Goal: Information Seeking & Learning: Learn about a topic

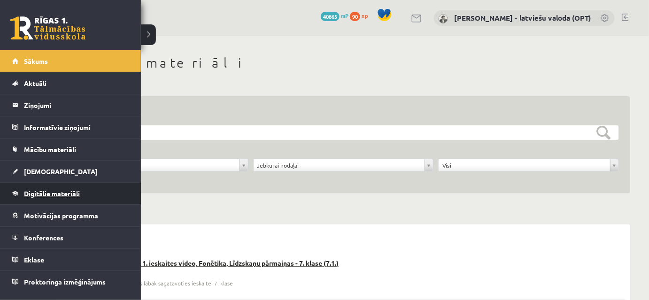
click at [54, 192] on span "Digitālie materiāli" at bounding box center [52, 193] width 56 height 8
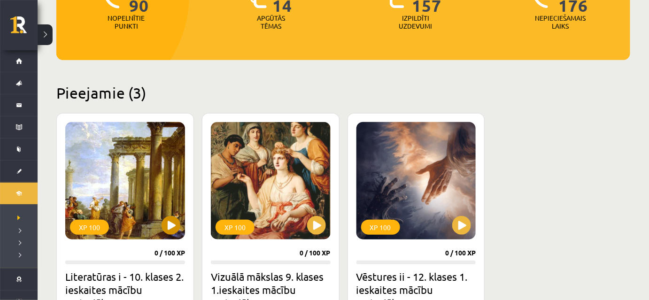
scroll to position [170, 0]
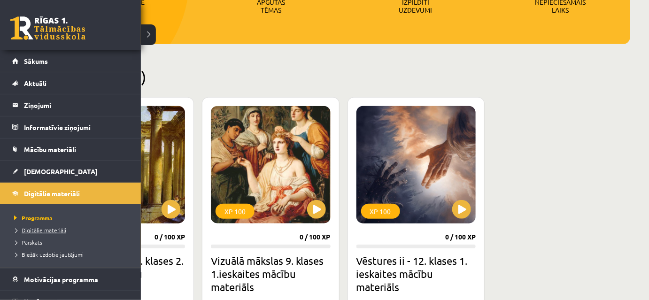
click at [34, 231] on span "Digitālie materiāli" at bounding box center [39, 230] width 54 height 8
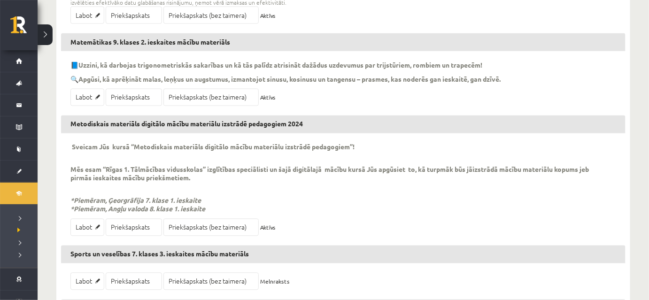
scroll to position [384, 0]
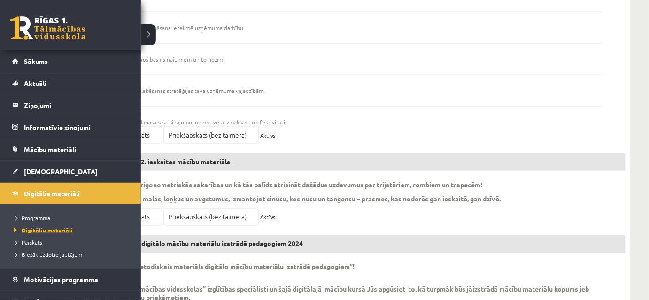
click at [40, 227] on span "Digitālie materiāli" at bounding box center [42, 230] width 61 height 8
click at [36, 241] on span "Pārskats" at bounding box center [27, 242] width 31 height 8
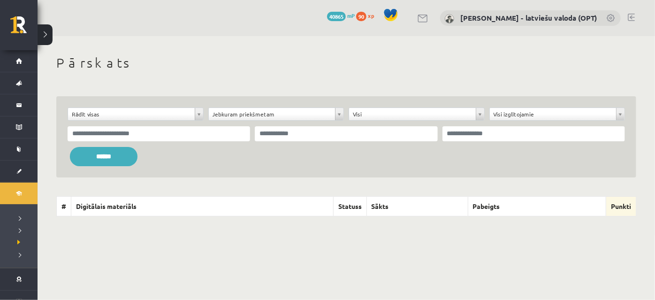
click at [632, 16] on link at bounding box center [631, 18] width 7 height 8
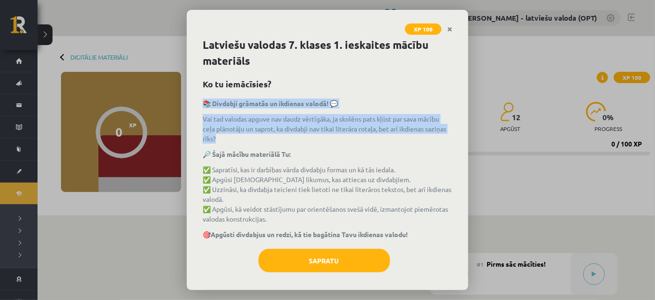
drag, startPoint x: 204, startPoint y: 101, endPoint x: 268, endPoint y: 137, distance: 73.1
click at [268, 137] on div "📚 Divdabji grāmatās un ikdienas valodā! 💬 Vai tad valodas apguve nav daudz vērt…" at bounding box center [328, 169] width 250 height 141
copy div "📚 Divdabji grāmatās un ikdienas valodā! 💬 Vai tad valodas apguve nav daudz vērt…"
click at [257, 126] on p "Vai tad valodas apguve nav daudz vērtīgāka, ja skolēns pats kļūst par sava mācī…" at bounding box center [328, 129] width 250 height 30
click at [336, 134] on p "Vai tad valodas apguve nav daudz vērtīgāka, ja skolēns pats kļūst par sava mācī…" at bounding box center [328, 129] width 250 height 30
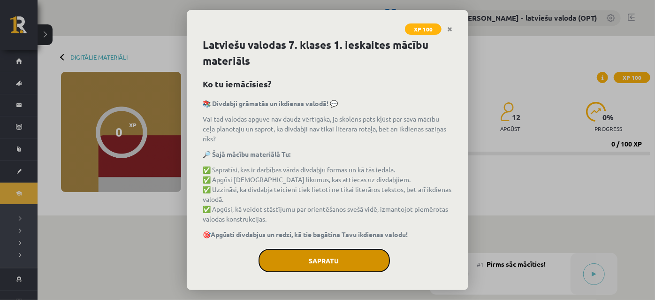
click at [329, 261] on button "Sapratu" at bounding box center [324, 260] width 131 height 23
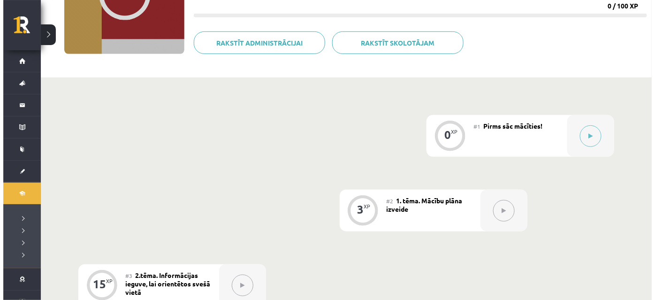
scroll to position [170, 0]
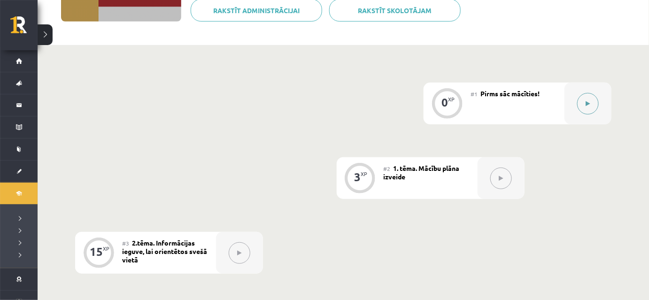
click at [585, 107] on button at bounding box center [588, 104] width 22 height 22
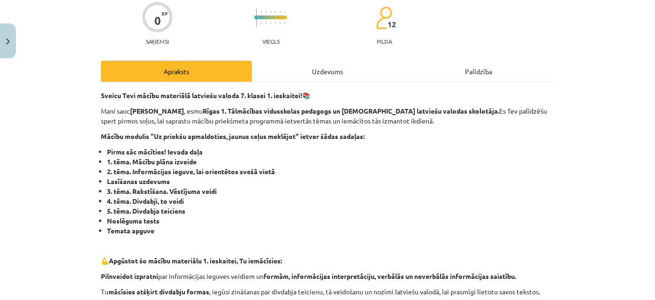
scroll to position [85, 0]
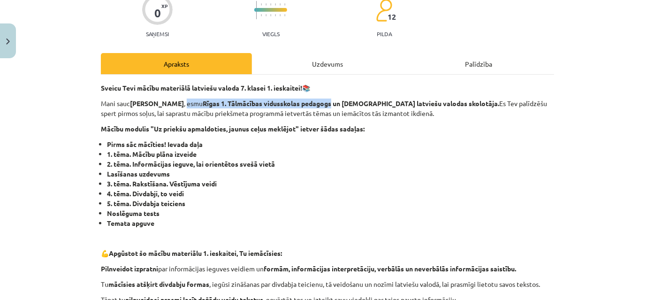
drag, startPoint x: 183, startPoint y: 101, endPoint x: 331, endPoint y: 102, distance: 148.3
click at [331, 102] on p "Mani sauc Laila Jirgensone , esmu Rīgas 1. Tālmācības vidusskolas pedagogs un T…" at bounding box center [327, 109] width 453 height 20
copy p "esmu Rīgas 1. Tālmācības vidusskolas pedagogs"
click at [374, 196] on li "4. tēma. Divdabji, to veidi" at bounding box center [330, 194] width 447 height 10
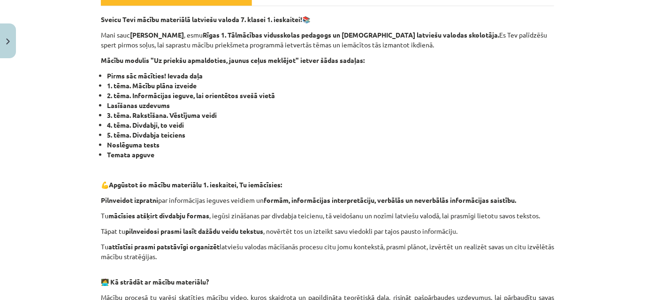
scroll to position [43, 0]
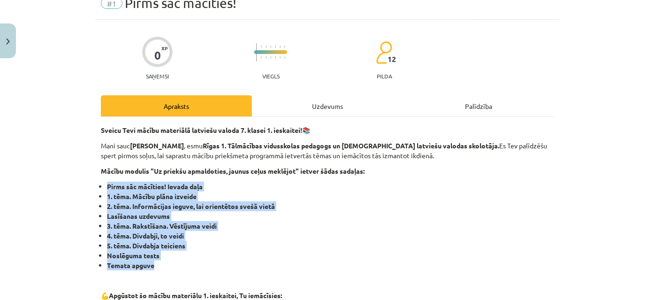
drag, startPoint x: 109, startPoint y: 185, endPoint x: 225, endPoint y: 260, distance: 138.5
click at [260, 247] on li "5. tēma. Divdabja teiciens" at bounding box center [330, 246] width 447 height 10
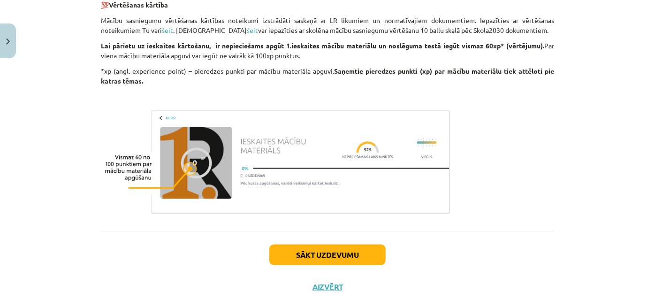
scroll to position [512, 0]
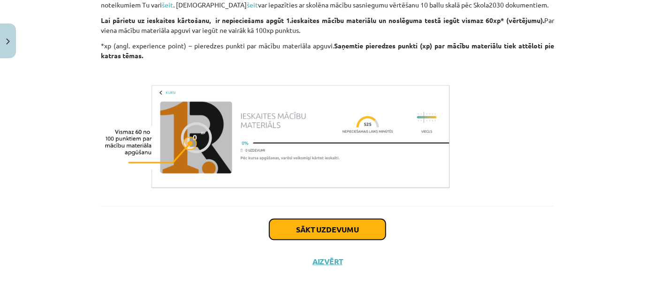
click at [336, 231] on button "Sākt uzdevumu" at bounding box center [327, 229] width 116 height 21
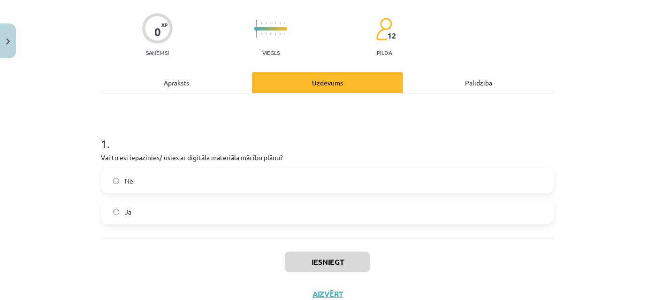
scroll to position [99, 0]
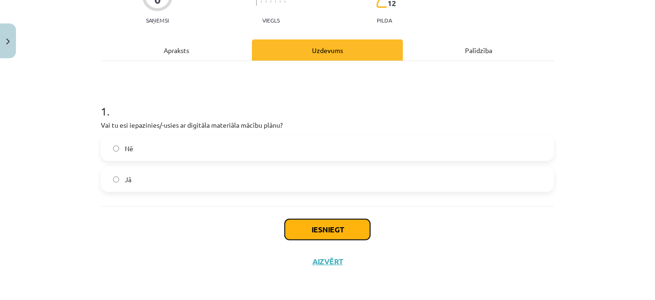
click at [330, 232] on button "Iesniegt" at bounding box center [327, 229] width 85 height 21
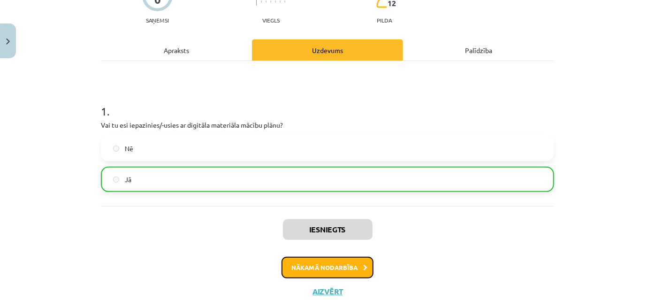
click at [346, 268] on button "Nākamā nodarbība" at bounding box center [328, 268] width 92 height 22
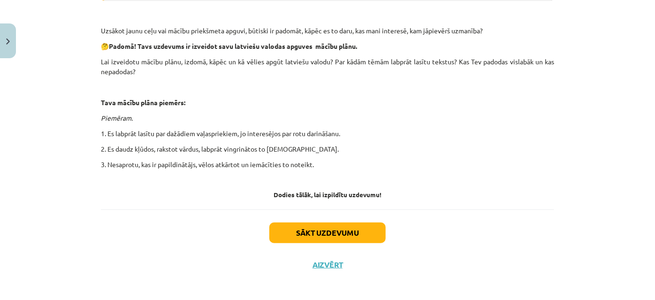
scroll to position [286, 0]
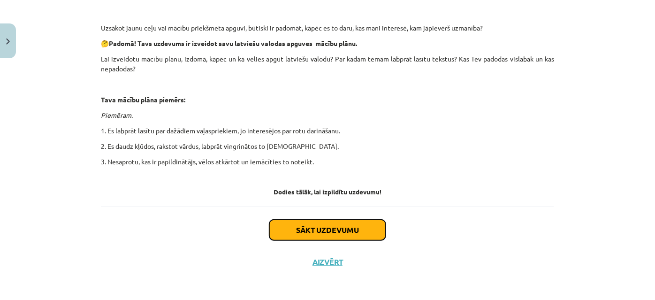
click at [336, 231] on button "Sākt uzdevumu" at bounding box center [327, 230] width 116 height 21
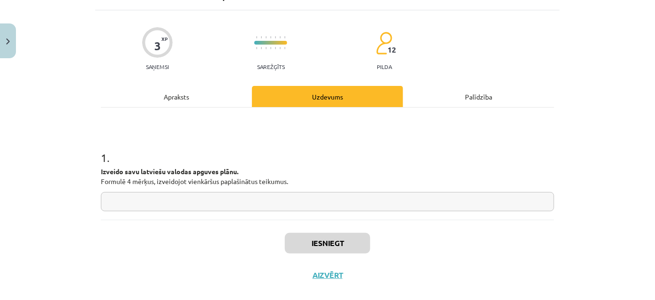
scroll to position [66, 0]
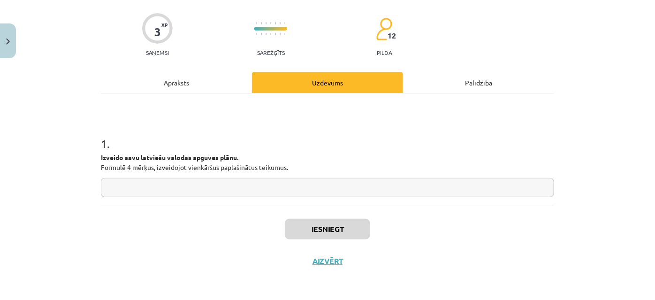
click at [159, 182] on input "text" at bounding box center [327, 187] width 453 height 19
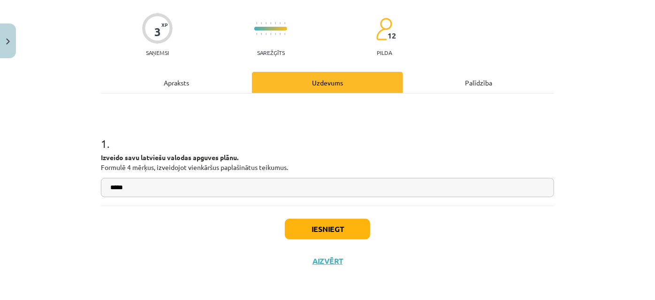
type input "*****"
click at [324, 233] on button "Iesniegt" at bounding box center [327, 229] width 85 height 21
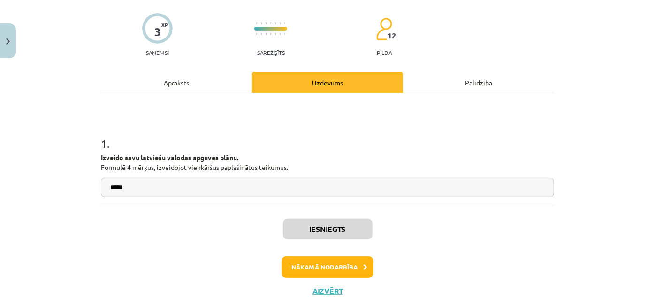
scroll to position [95, 0]
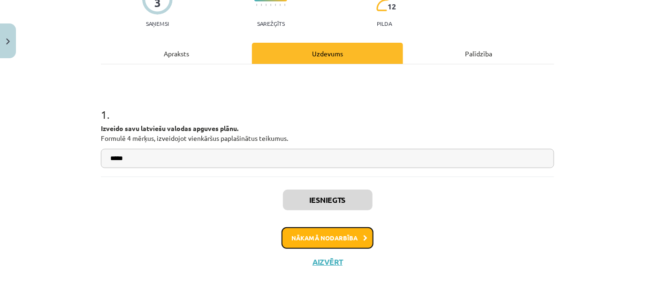
click at [335, 240] on button "Nākamā nodarbība" at bounding box center [328, 238] width 92 height 22
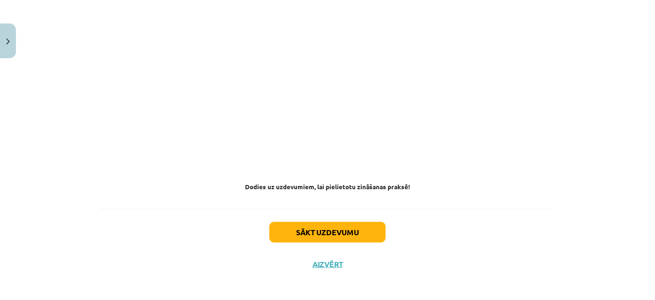
scroll to position [581, 0]
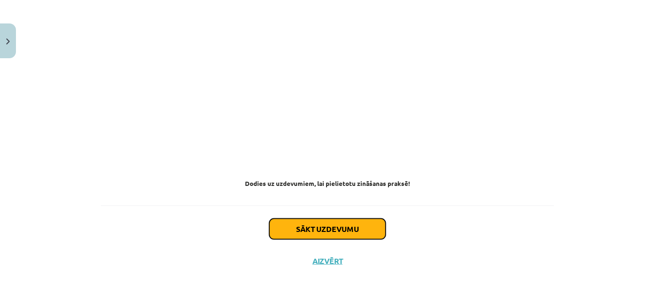
click at [336, 231] on button "Sākt uzdevumu" at bounding box center [327, 229] width 116 height 21
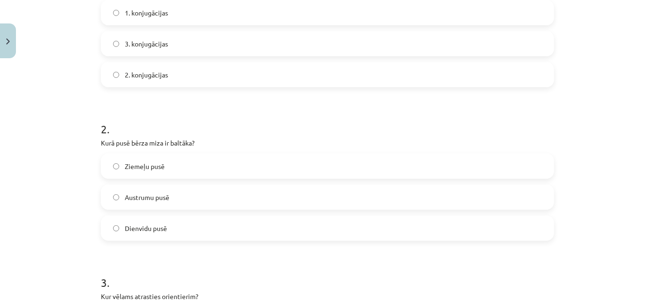
scroll to position [279, 0]
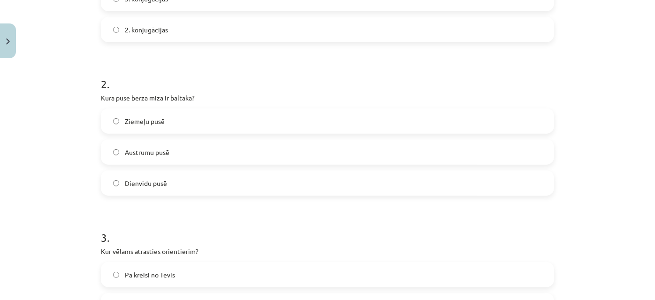
click at [117, 183] on label "Dienvidu pusē" at bounding box center [327, 182] width 451 height 23
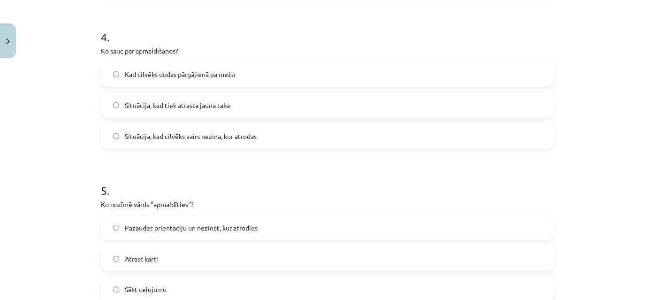
scroll to position [743, 0]
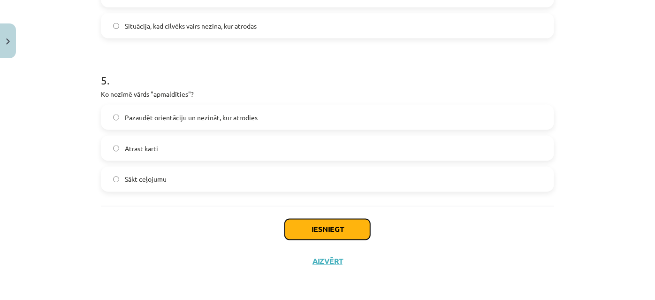
click at [301, 226] on button "Iesniegt" at bounding box center [327, 229] width 85 height 21
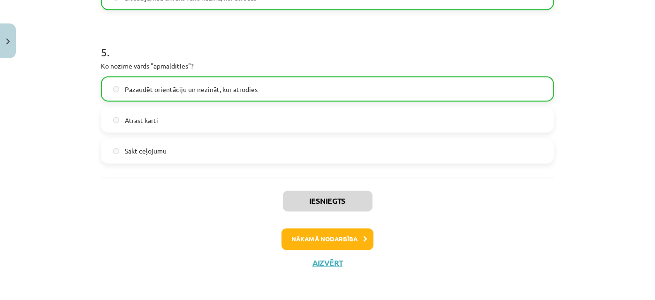
scroll to position [773, 0]
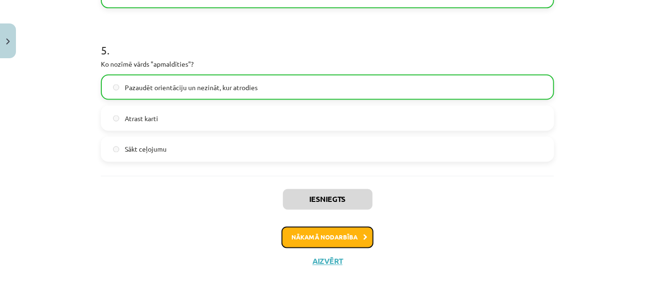
click at [341, 236] on button "Nākamā nodarbība" at bounding box center [328, 238] width 92 height 22
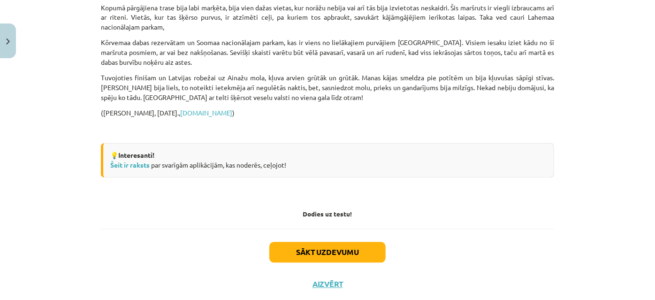
scroll to position [910, 0]
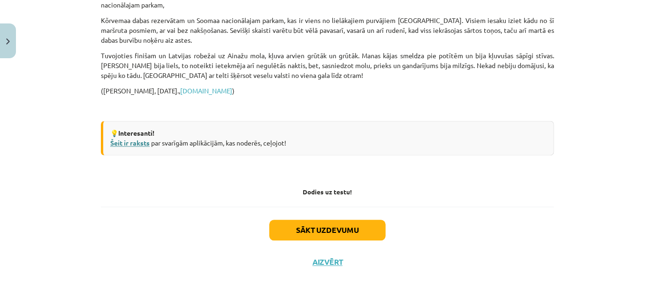
click at [127, 143] on link "Šeit ir raksts" at bounding box center [129, 142] width 39 height 8
click at [354, 233] on button "Sākt uzdevumu" at bounding box center [327, 230] width 116 height 21
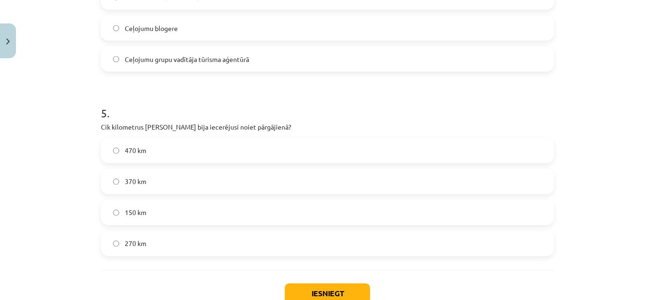
scroll to position [898, 0]
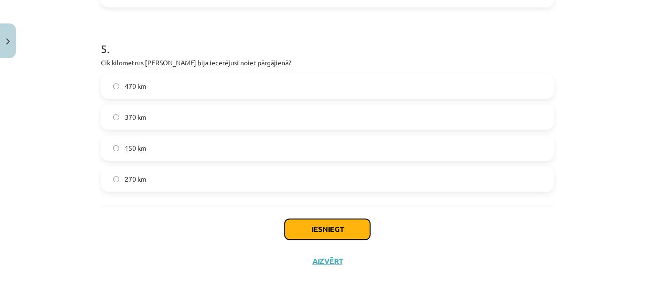
click at [345, 234] on button "Iesniegt" at bounding box center [327, 229] width 85 height 21
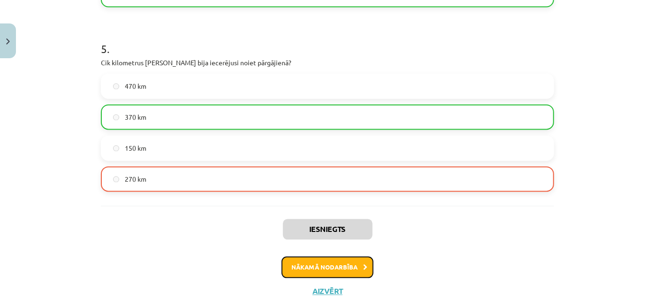
click at [343, 271] on button "Nākamā nodarbība" at bounding box center [328, 268] width 92 height 22
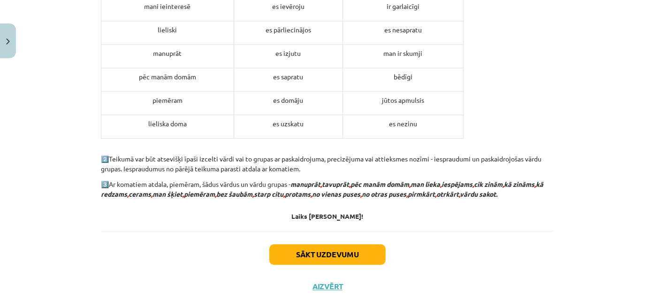
scroll to position [1038, 0]
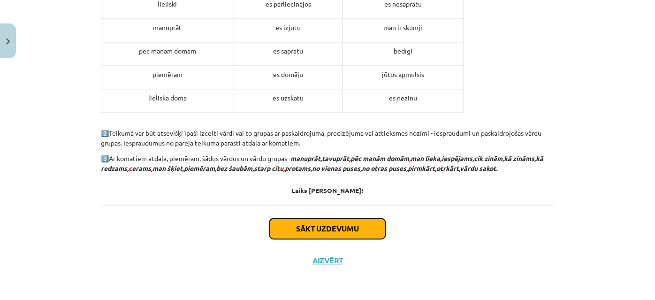
click at [332, 234] on button "Sākt uzdevumu" at bounding box center [327, 228] width 116 height 21
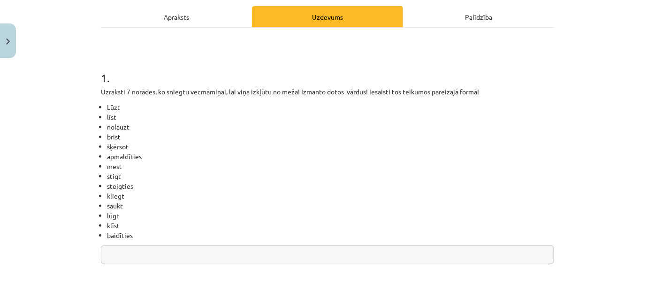
scroll to position [151, 0]
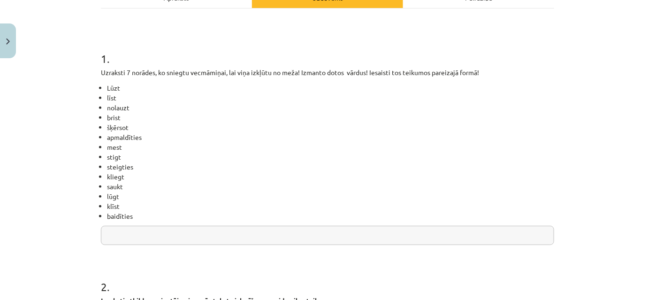
click at [159, 236] on input "text" at bounding box center [327, 235] width 453 height 19
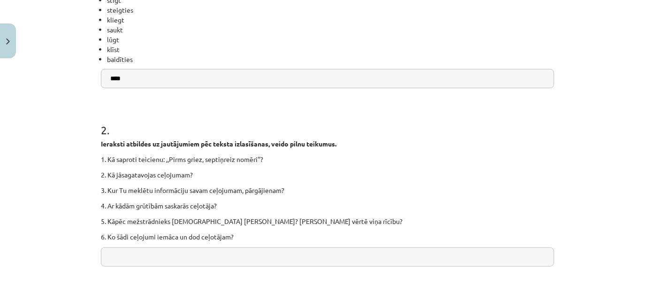
scroll to position [407, 0]
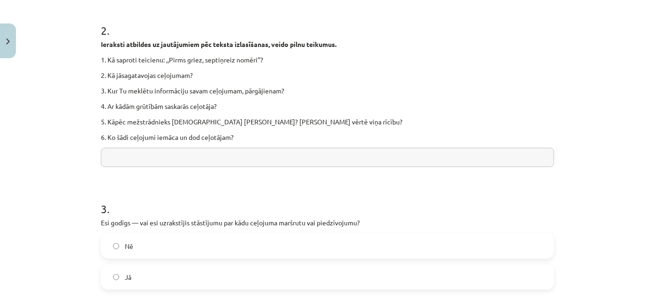
type input "****"
click at [133, 160] on input "text" at bounding box center [327, 157] width 453 height 19
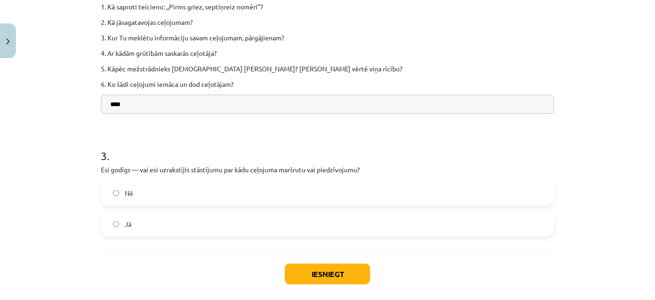
scroll to position [505, 0]
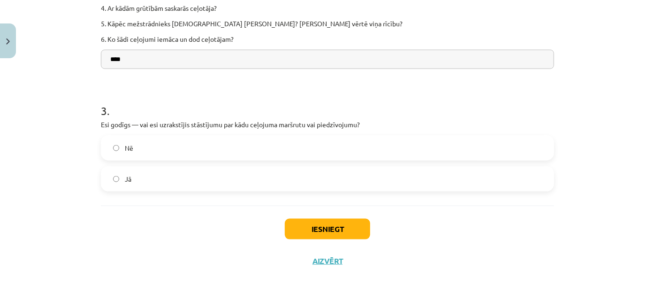
type input "****"
click at [335, 227] on button "Iesniegt" at bounding box center [327, 229] width 85 height 21
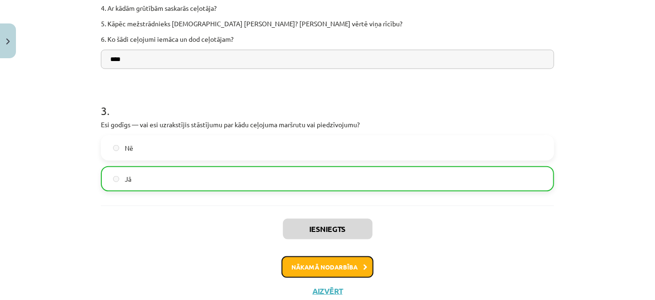
click at [328, 268] on button "Nākamā nodarbība" at bounding box center [328, 267] width 92 height 22
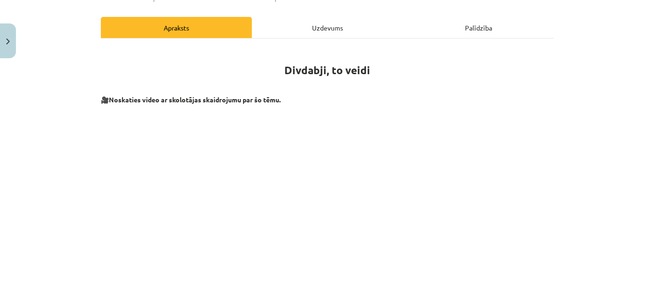
scroll to position [102, 0]
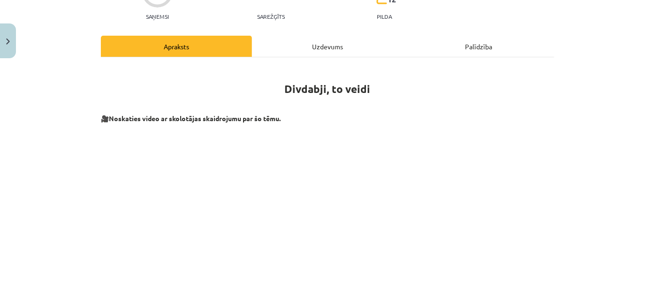
drag, startPoint x: 282, startPoint y: 88, endPoint x: 299, endPoint y: 88, distance: 17.8
click at [283, 88] on h1 "Divdabji, to veidi" at bounding box center [327, 81] width 453 height 30
drag, startPoint x: 299, startPoint y: 88, endPoint x: 383, endPoint y: 88, distance: 84.0
click at [383, 88] on h1 "Divdabji, to veidi" at bounding box center [327, 81] width 453 height 30
copy strong "Divdabji, to veidi"
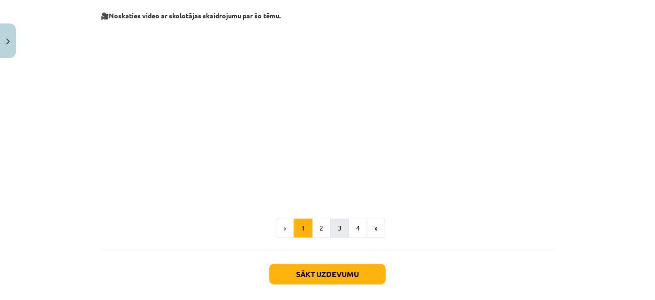
scroll to position [206, 0]
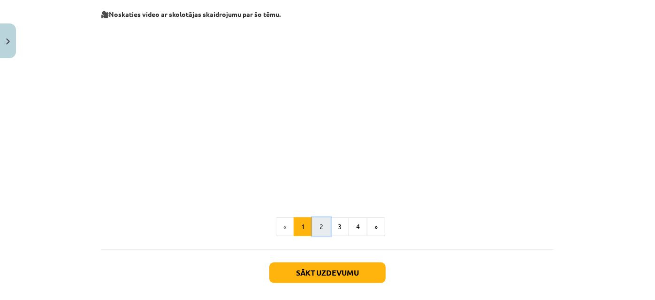
click at [321, 225] on button "2" at bounding box center [321, 226] width 19 height 19
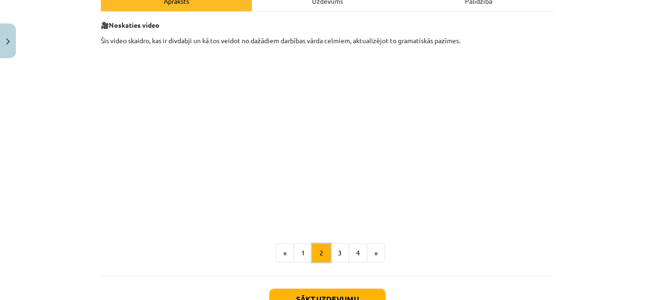
scroll to position [210, 0]
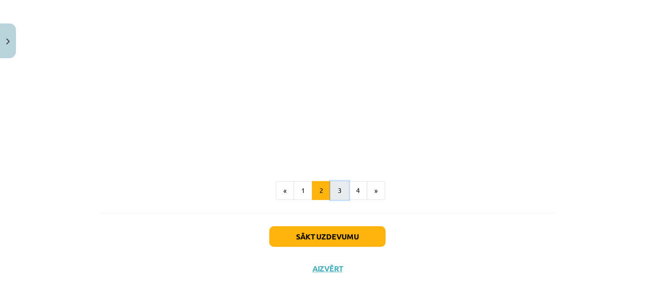
click at [339, 194] on button "3" at bounding box center [339, 190] width 19 height 19
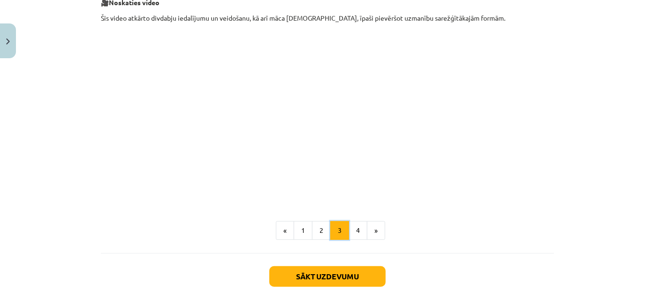
scroll to position [168, 0]
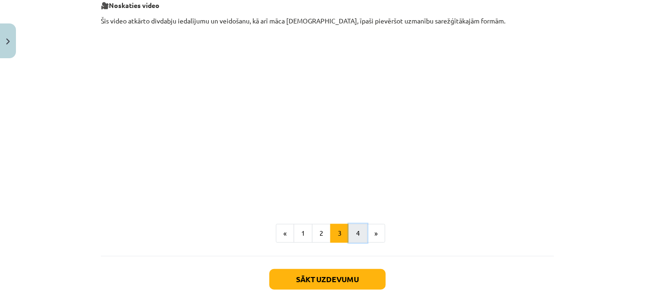
click at [351, 231] on button "4" at bounding box center [358, 233] width 19 height 19
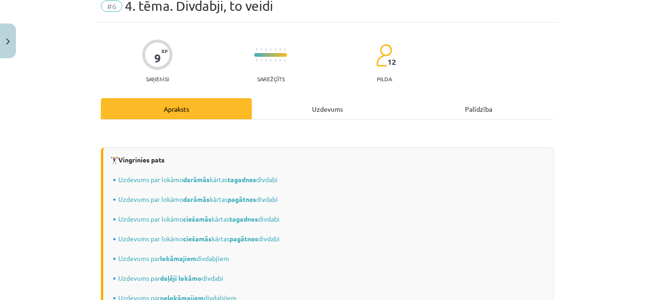
scroll to position [125, 0]
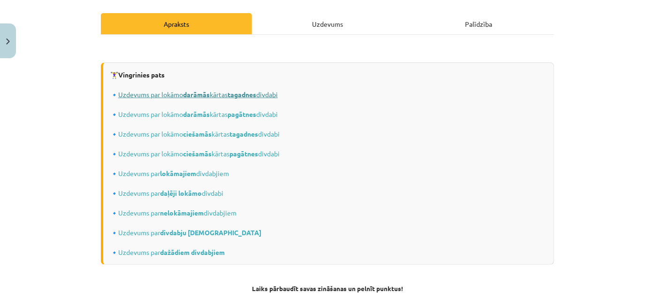
click at [231, 93] on strong "tagadnes" at bounding box center [242, 94] width 29 height 8
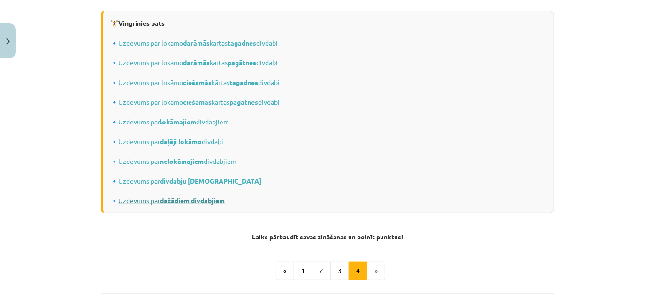
scroll to position [253, 0]
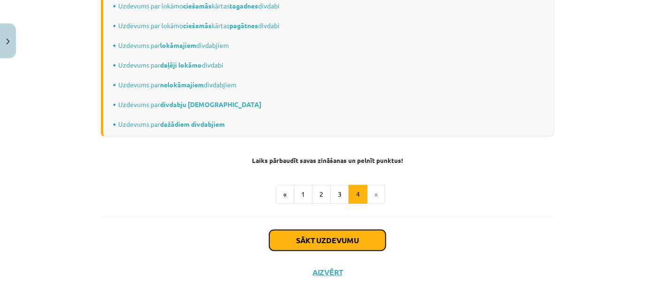
click at [338, 238] on button "Sākt uzdevumu" at bounding box center [327, 240] width 116 height 21
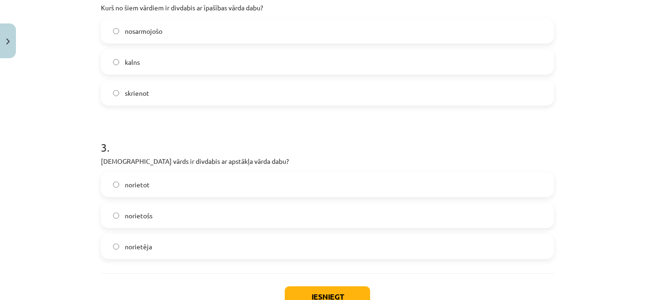
scroll to position [436, 0]
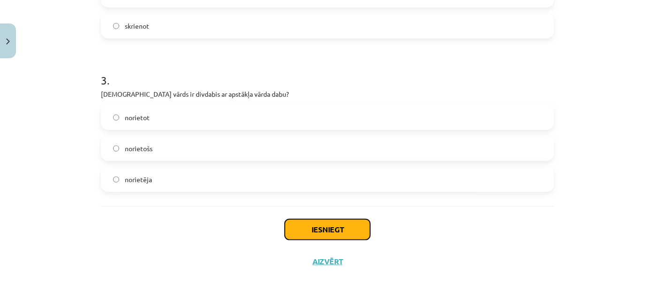
click at [324, 227] on button "Iesniegt" at bounding box center [327, 229] width 85 height 21
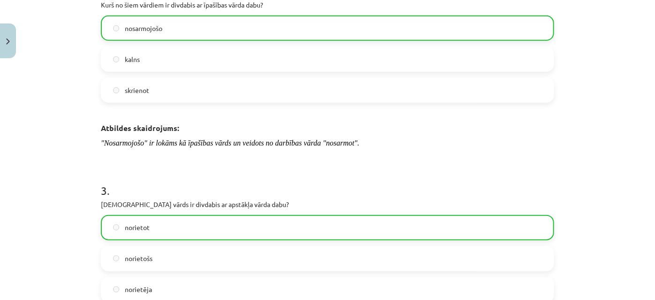
scroll to position [534, 0]
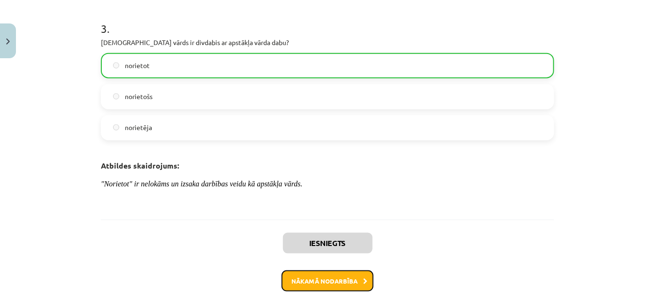
click at [332, 276] on button "Nākamā nodarbība" at bounding box center [328, 281] width 92 height 22
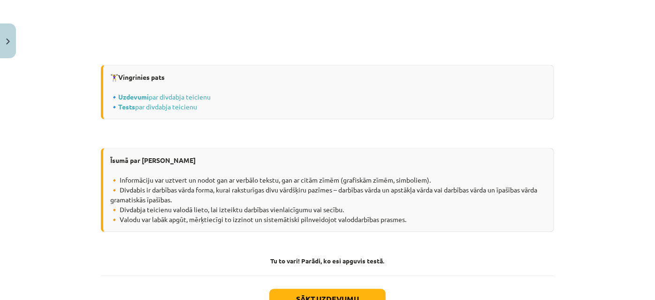
scroll to position [1218, 0]
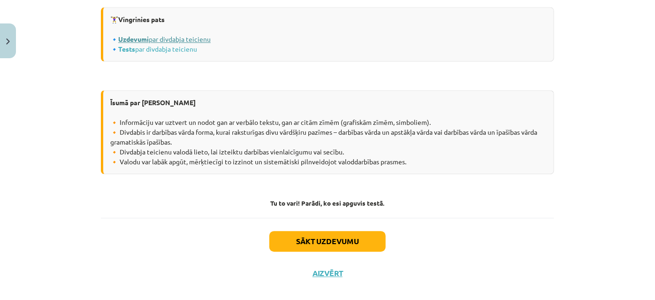
click at [177, 37] on link "Uzdevumi par divdabja teicienu" at bounding box center [164, 39] width 92 height 8
click at [154, 48] on link "Tests par divdabja teicienu" at bounding box center [157, 49] width 79 height 8
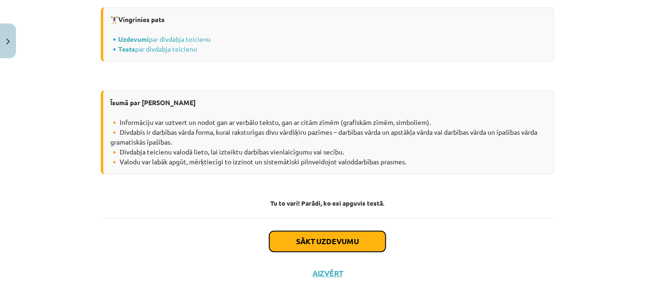
click at [351, 243] on button "Sākt uzdevumu" at bounding box center [327, 241] width 116 height 21
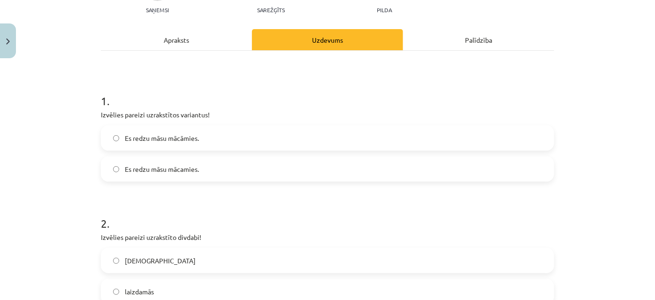
scroll to position [0, 0]
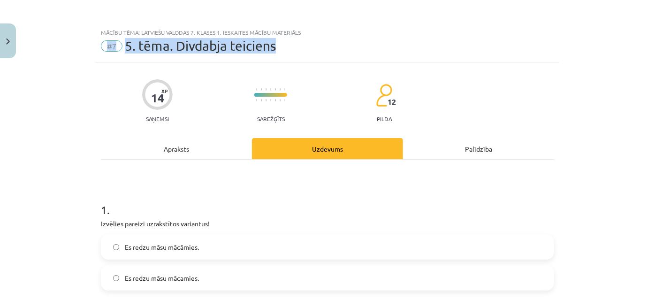
drag, startPoint x: 288, startPoint y: 47, endPoint x: 84, endPoint y: 41, distance: 203.8
click at [84, 41] on div "Mācību tēma: Latviešu valodas 7. klases 1. ieskaites mācību materiāls #7 5. tēm…" at bounding box center [327, 150] width 655 height 300
copy div "#7 5. tēma. Divdabja teiciens"
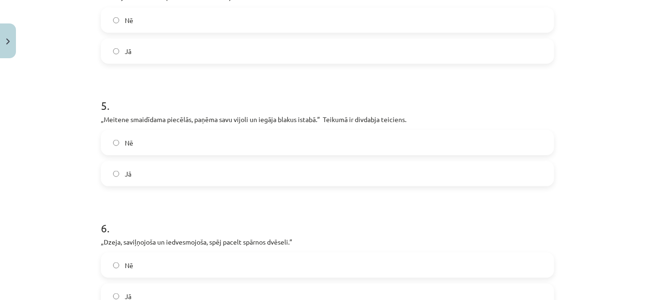
scroll to position [597, 0]
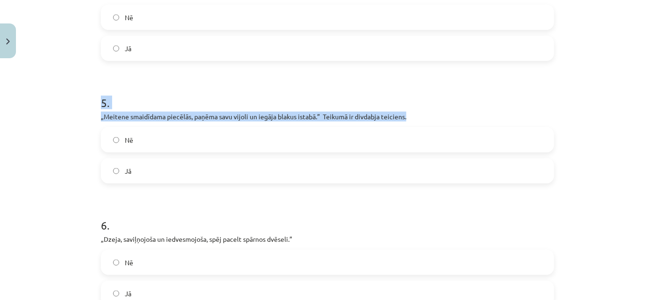
drag, startPoint x: 98, startPoint y: 99, endPoint x: 414, endPoint y: 112, distance: 316.6
click at [414, 112] on div "5 . „Meitene smaidīdama piecēlās, paņēma savu vijoli un iegāja blakus istabā.” …" at bounding box center [327, 132] width 453 height 104
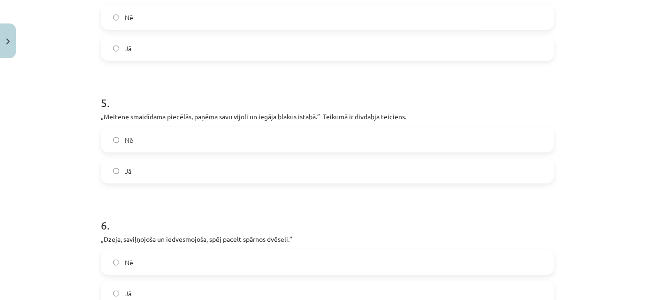
click at [191, 191] on form "1 . Izvēlies pareizi uzrakstītos variantus! Es redzu māsu mācāmies. Es redzu mā…" at bounding box center [327, 9] width 453 height 839
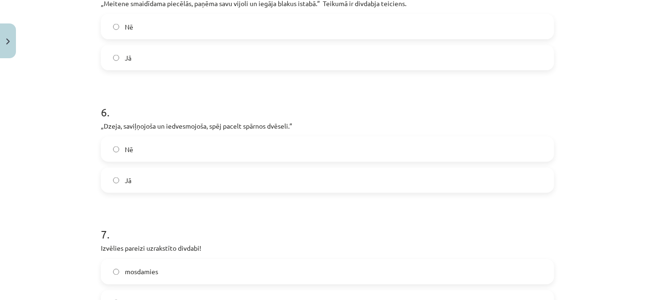
scroll to position [725, 0]
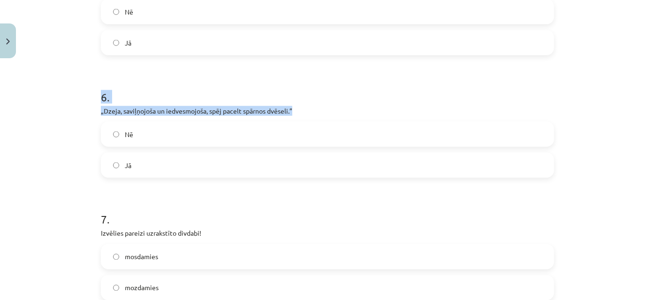
drag, startPoint x: 96, startPoint y: 94, endPoint x: 304, endPoint y: 105, distance: 208.2
copy div "6 . „Dzeja, saviļņojoša un iedvesmojoša, spēj pacelt spārnos dvēseli.”"
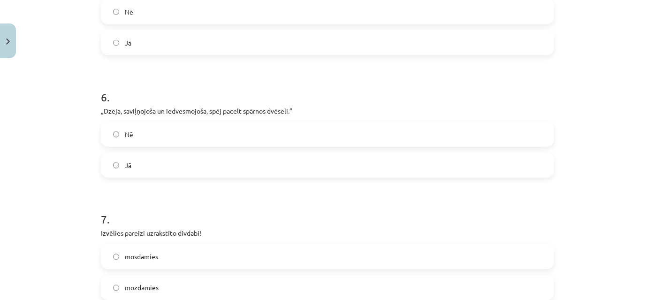
click at [240, 204] on h1 "7 ." at bounding box center [327, 211] width 453 height 29
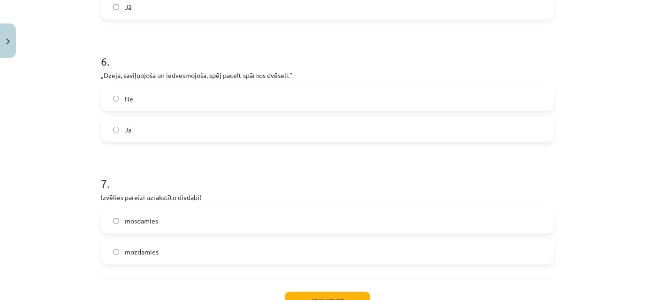
scroll to position [833, 0]
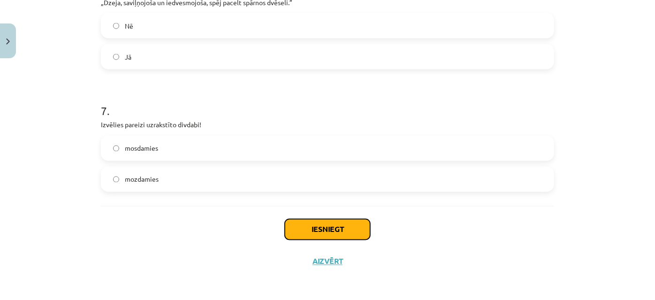
click at [331, 231] on button "Iesniegt" at bounding box center [327, 229] width 85 height 21
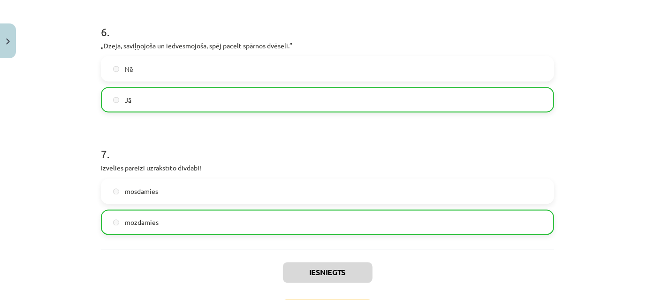
scroll to position [864, 0]
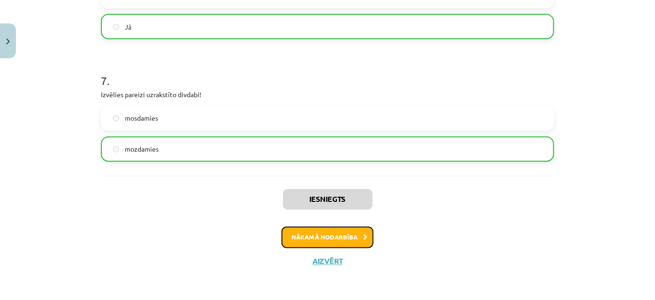
click at [351, 237] on button "Nākamā nodarbība" at bounding box center [328, 238] width 92 height 22
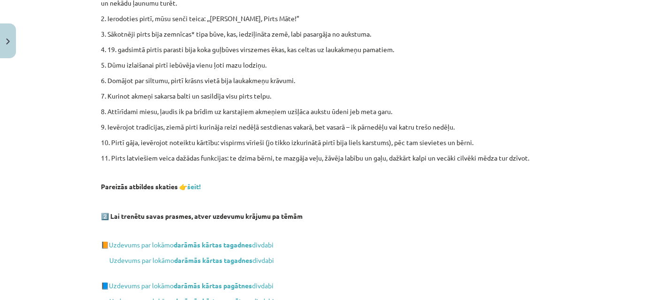
scroll to position [279, 0]
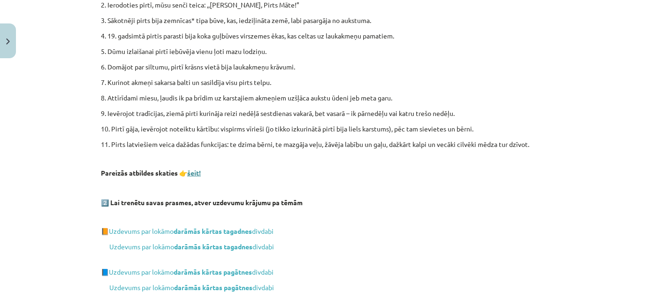
click at [195, 174] on link "šeit!" at bounding box center [194, 172] width 14 height 8
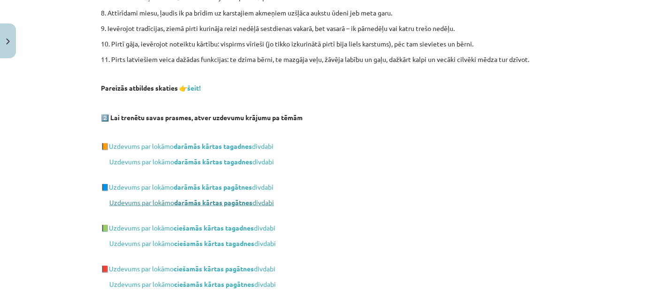
scroll to position [365, 0]
click at [235, 146] on strong "darāmās kārtas tagadnes" at bounding box center [213, 145] width 78 height 8
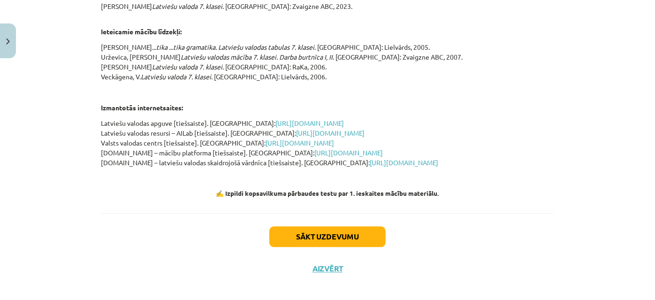
scroll to position [931, 0]
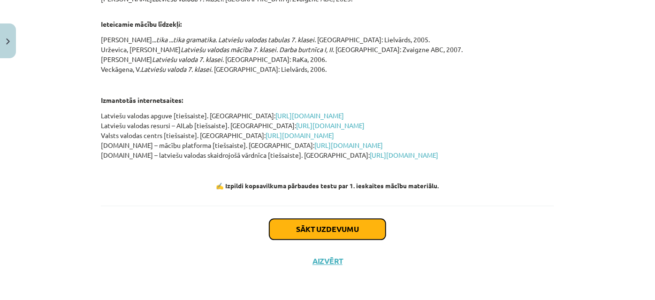
click at [335, 233] on button "Sākt uzdevumu" at bounding box center [327, 229] width 116 height 21
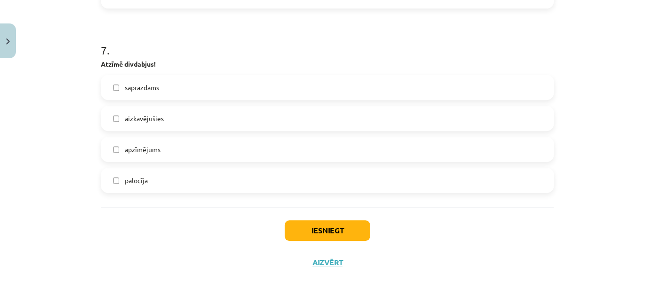
scroll to position [1184, 0]
click at [324, 227] on button "Iesniegt" at bounding box center [327, 229] width 85 height 21
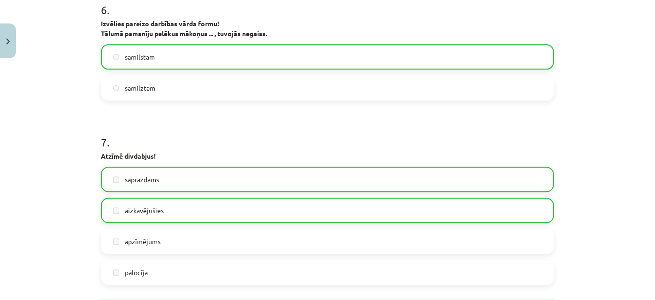
scroll to position [1214, 0]
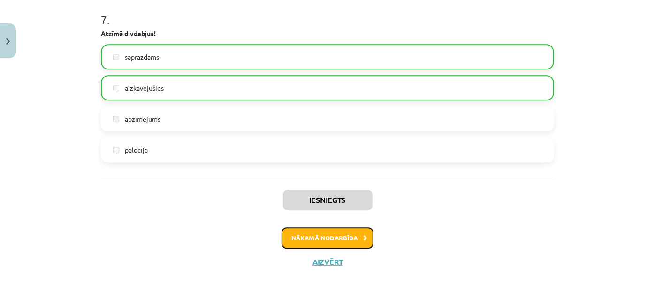
click at [321, 237] on button "Nākamā nodarbība" at bounding box center [328, 238] width 92 height 22
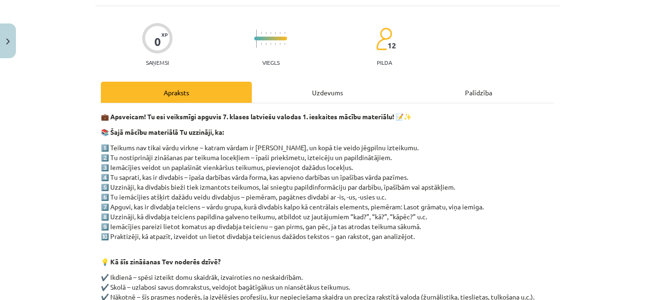
scroll to position [0, 0]
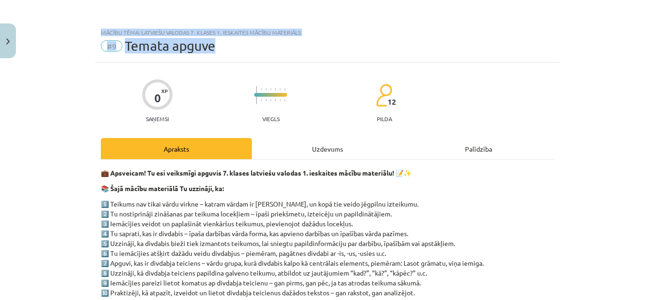
drag, startPoint x: 95, startPoint y: 27, endPoint x: 224, endPoint y: 48, distance: 130.9
click at [224, 48] on div "Mācību tēma: Latviešu valodas 7. klases 1. ieskaites mācību materiāls #9 Temata…" at bounding box center [327, 42] width 465 height 39
copy div "Mācību tēma: Latviešu valodas 7. klases 1. ieskaites mācību materiāls #9 Temata…"
click at [285, 50] on div "#9 Temata apguve" at bounding box center [327, 45] width 453 height 15
drag, startPoint x: 204, startPoint y: 46, endPoint x: 67, endPoint y: 45, distance: 137.5
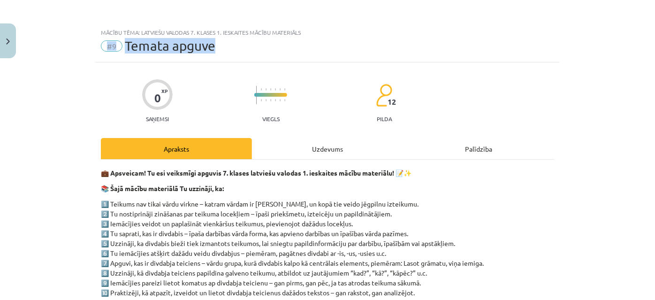
click at [67, 45] on div "Mācību tēma: Latviešu valodas 7. klases 1. ieskaites mācību materiāls #9 Temata…" at bounding box center [327, 150] width 655 height 300
copy div "#9 Temata apguve"
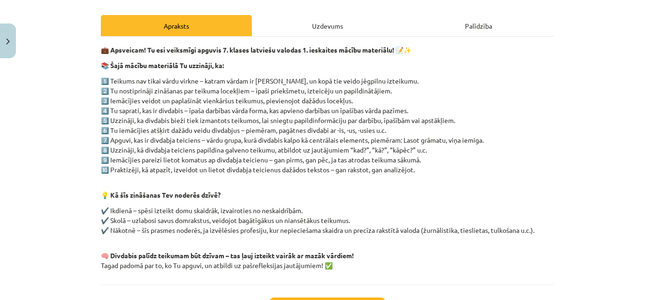
scroll to position [128, 0]
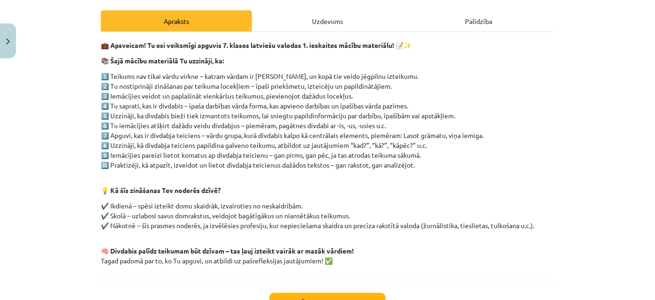
drag, startPoint x: 106, startPoint y: 84, endPoint x: 390, endPoint y: 85, distance: 284.4
click at [408, 84] on p "1️⃣ Teikums nav tikai vārdu virkne – katram vārdam ir sava loma, un kopā tie ve…" at bounding box center [327, 120] width 453 height 99
copy p "Tu nostiprināji zināšanas par teikuma locekļiem – īpaši priekšmetu, izteicēju u…"
drag, startPoint x: 108, startPoint y: 135, endPoint x: 494, endPoint y: 138, distance: 385.8
click at [494, 138] on p "1️⃣ Teikums nav tikai vārdu virkne – katram vārdam ir sava loma, un kopā tie ve…" at bounding box center [327, 120] width 453 height 99
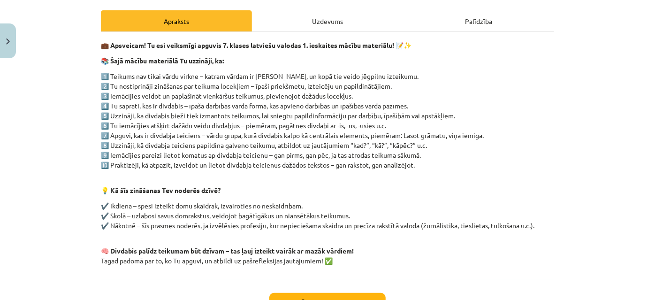
copy p "Apguvi, kas ir divdabja teiciens – vārdu grupa, kurā divdabis kalpo kā centrāla…"
click at [407, 178] on p "💡 Kā šīs zināšanas Tev noderēs dzīvē?" at bounding box center [327, 186] width 453 height 20
drag, startPoint x: 120, startPoint y: 137, endPoint x: 431, endPoint y: 145, distance: 311.2
click at [431, 145] on p "1️⃣ Teikums nav tikai vārdu virkne – katram vārdam ir sava loma, un kopā tie ve…" at bounding box center [327, 120] width 453 height 99
click at [495, 176] on p "💡 Kā šīs zināšanas Tev noderēs dzīvē?" at bounding box center [327, 186] width 453 height 20
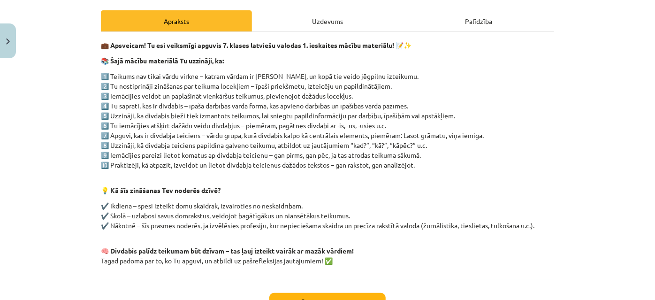
drag, startPoint x: 107, startPoint y: 144, endPoint x: 431, endPoint y: 145, distance: 324.3
click at [431, 145] on p "1️⃣ Teikums nav tikai vārdu virkne – katram vārdam ir sava loma, un kopā tie ve…" at bounding box center [327, 120] width 453 height 99
copy p "Uzzināji, kā divdabja teiciens papildina galveno teikumu, atbildot uz jautājumi…"
click at [231, 173] on div "💼 Apsveicam! Tu esi veiksmīgi apguvis 7. klases latviešu valodas 1. ieskaites m…" at bounding box center [327, 152] width 453 height 225
drag, startPoint x: 106, startPoint y: 135, endPoint x: 428, endPoint y: 153, distance: 322.5
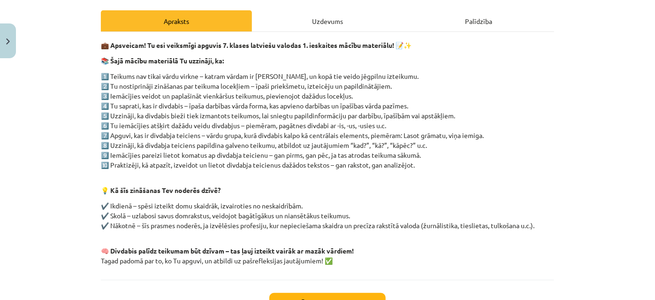
click at [428, 153] on p "1️⃣ Teikums nav tikai vārdu virkne – katram vārdam ir sava loma, un kopā tie ve…" at bounding box center [327, 120] width 453 height 99
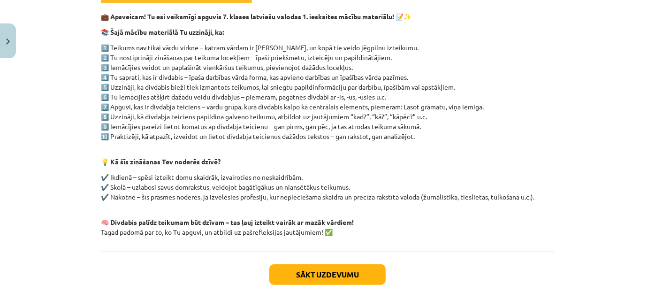
scroll to position [201, 0]
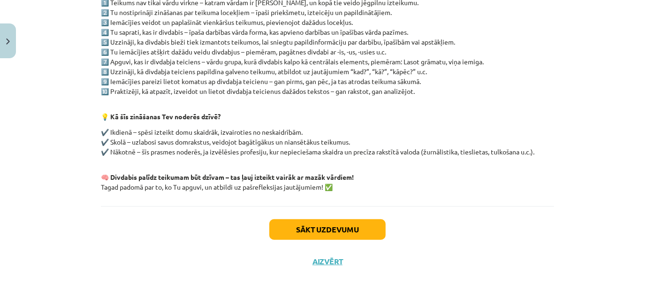
drag, startPoint x: 106, startPoint y: 114, endPoint x: 550, endPoint y: 156, distance: 446.0
click at [550, 156] on div "💼 Apsveicam! Tu esi veiksmīgi apguvis 7. klases latviešu valodas 1. ieskaites m…" at bounding box center [327, 79] width 453 height 225
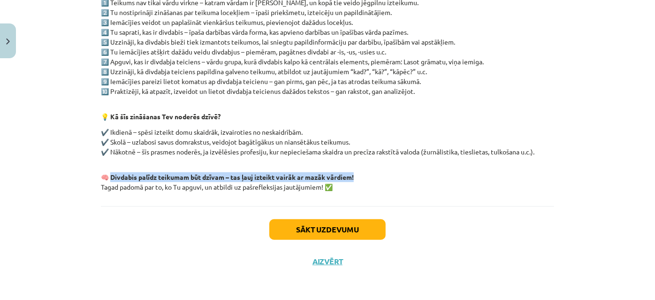
drag, startPoint x: 109, startPoint y: 176, endPoint x: 369, endPoint y: 174, distance: 260.0
click at [369, 174] on p "🧠 Divdabis palīdz teikumam būt dzīvam – tas ļauj izteikt vairāk ar mazāk vārdie…" at bounding box center [327, 182] width 453 height 20
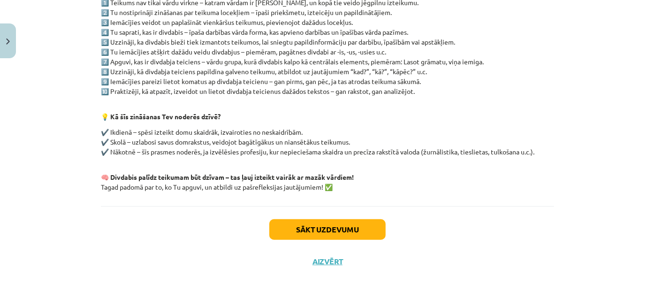
click at [462, 165] on p "✔️ Ikdienā – spēsi izteikt domu skaidrāk, izvairoties no neskaidrībām. ✔️ Skolā…" at bounding box center [327, 146] width 453 height 39
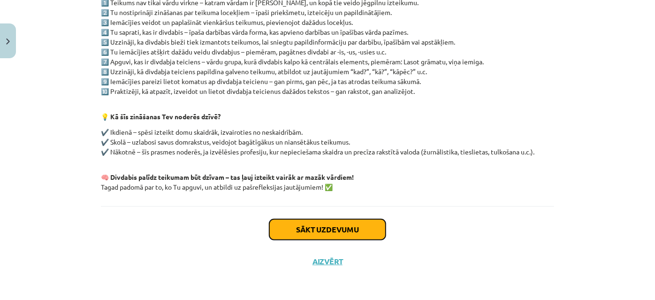
click at [320, 231] on button "Sākt uzdevumu" at bounding box center [327, 229] width 116 height 21
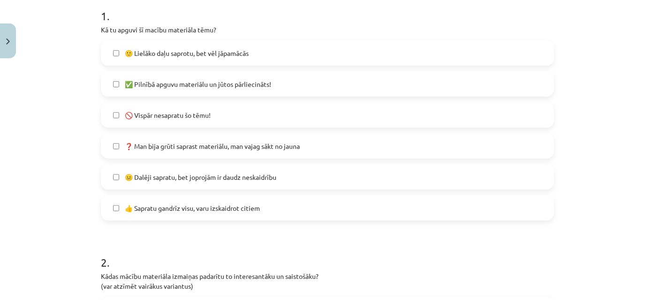
scroll to position [237, 0]
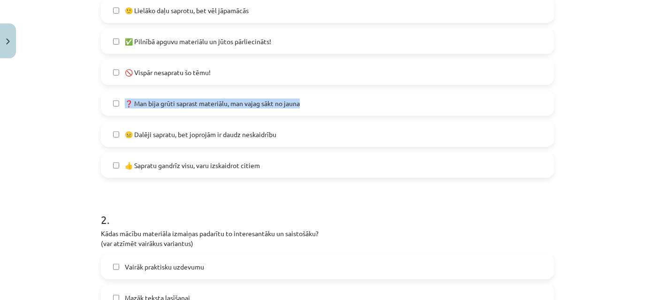
drag, startPoint x: 132, startPoint y: 100, endPoint x: 278, endPoint y: 106, distance: 145.6
click at [315, 96] on label "❓ Man bija grūti saprast materiālu, man vajag sākt no jauna" at bounding box center [327, 103] width 451 height 23
click at [356, 62] on label "🚫 Vispār nesapratu šo tēmu!" at bounding box center [327, 72] width 451 height 23
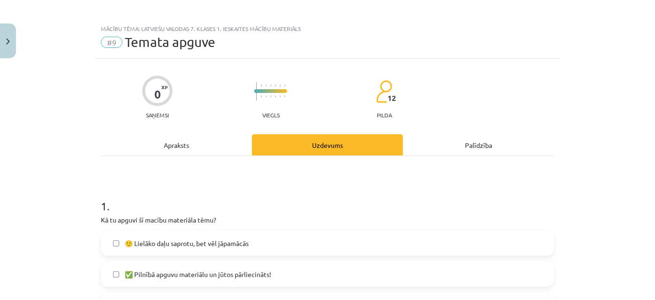
scroll to position [0, 0]
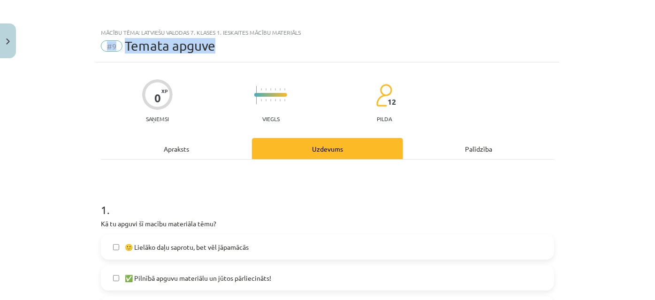
drag, startPoint x: 219, startPoint y: 45, endPoint x: 82, endPoint y: 47, distance: 136.6
click at [82, 47] on div "Mācību tēma: Latviešu valodas 7. klases 1. ieskaites mācību materiāls #9 Temata…" at bounding box center [327, 150] width 655 height 300
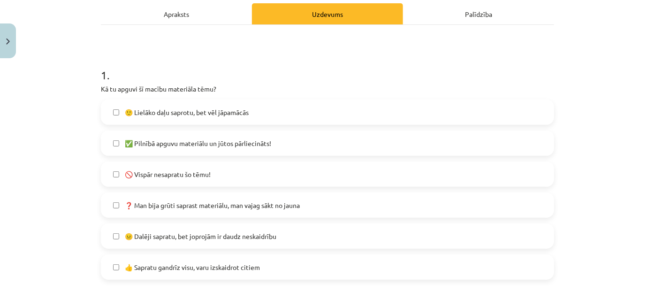
scroll to position [213, 0]
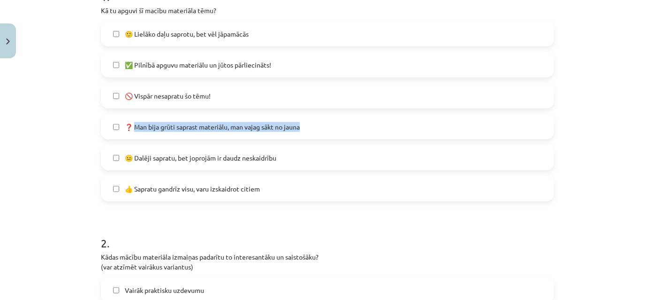
drag, startPoint x: 130, startPoint y: 125, endPoint x: 306, endPoint y: 122, distance: 176.5
click at [306, 122] on label "❓ Man bija grūti saprast materiālu, man vajag sākt no jauna" at bounding box center [327, 126] width 451 height 23
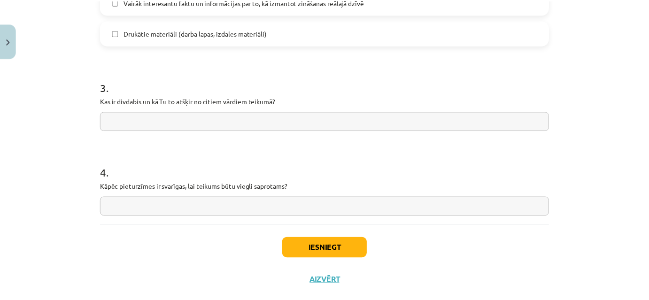
scroll to position [799, 0]
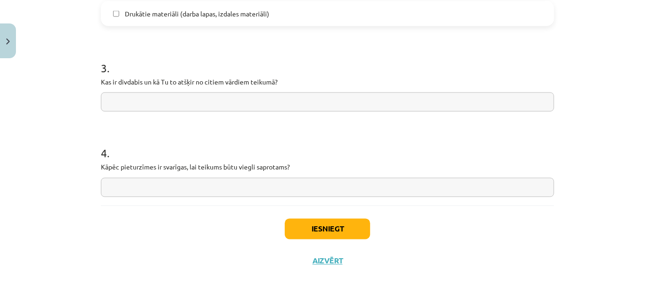
click at [176, 103] on input "text" at bounding box center [327, 101] width 453 height 19
drag, startPoint x: 94, startPoint y: 63, endPoint x: 286, endPoint y: 82, distance: 193.3
click at [165, 104] on input "text" at bounding box center [327, 101] width 453 height 19
type input "***"
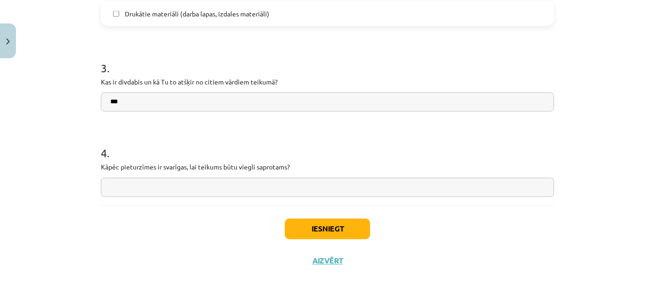
click at [195, 185] on input "text" at bounding box center [327, 187] width 453 height 19
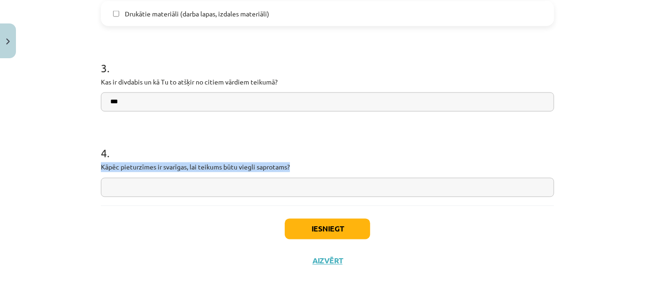
drag, startPoint x: 96, startPoint y: 165, endPoint x: 300, endPoint y: 165, distance: 203.7
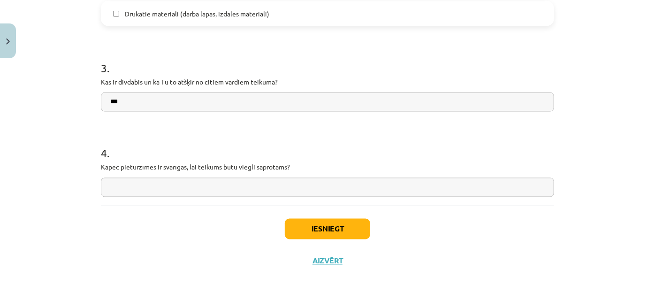
click at [283, 185] on input "text" at bounding box center [327, 187] width 453 height 19
type input "***"
click at [321, 227] on button "Iesniegt" at bounding box center [327, 229] width 85 height 21
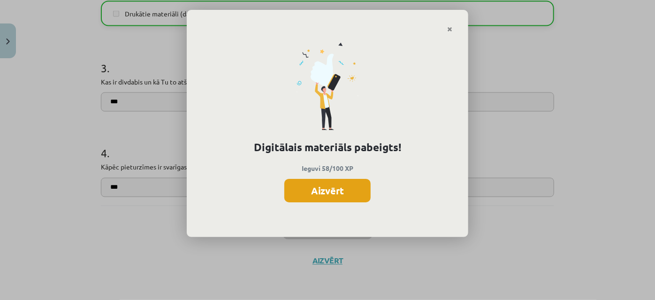
click at [328, 194] on button "Aizvērt" at bounding box center [327, 190] width 86 height 23
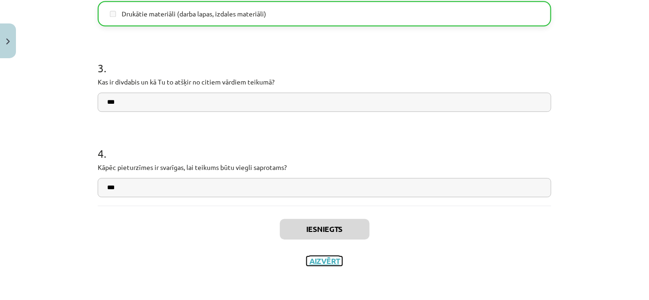
click at [321, 260] on button "Aizvērt" at bounding box center [324, 260] width 36 height 9
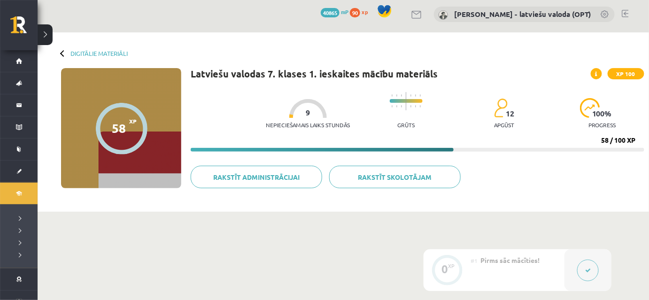
scroll to position [0, 0]
